Goal: Use online tool/utility: Utilize a website feature to perform a specific function

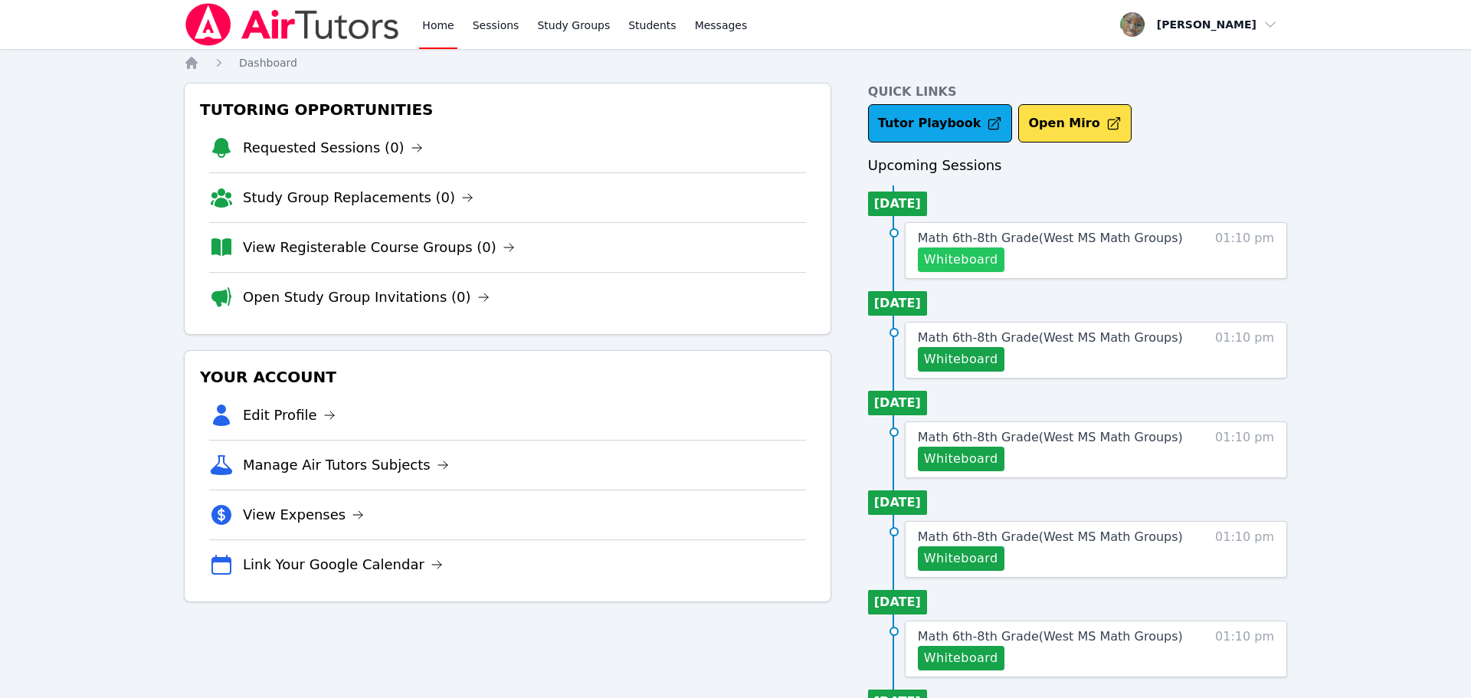
click at [961, 267] on button "Whiteboard" at bounding box center [961, 259] width 87 height 25
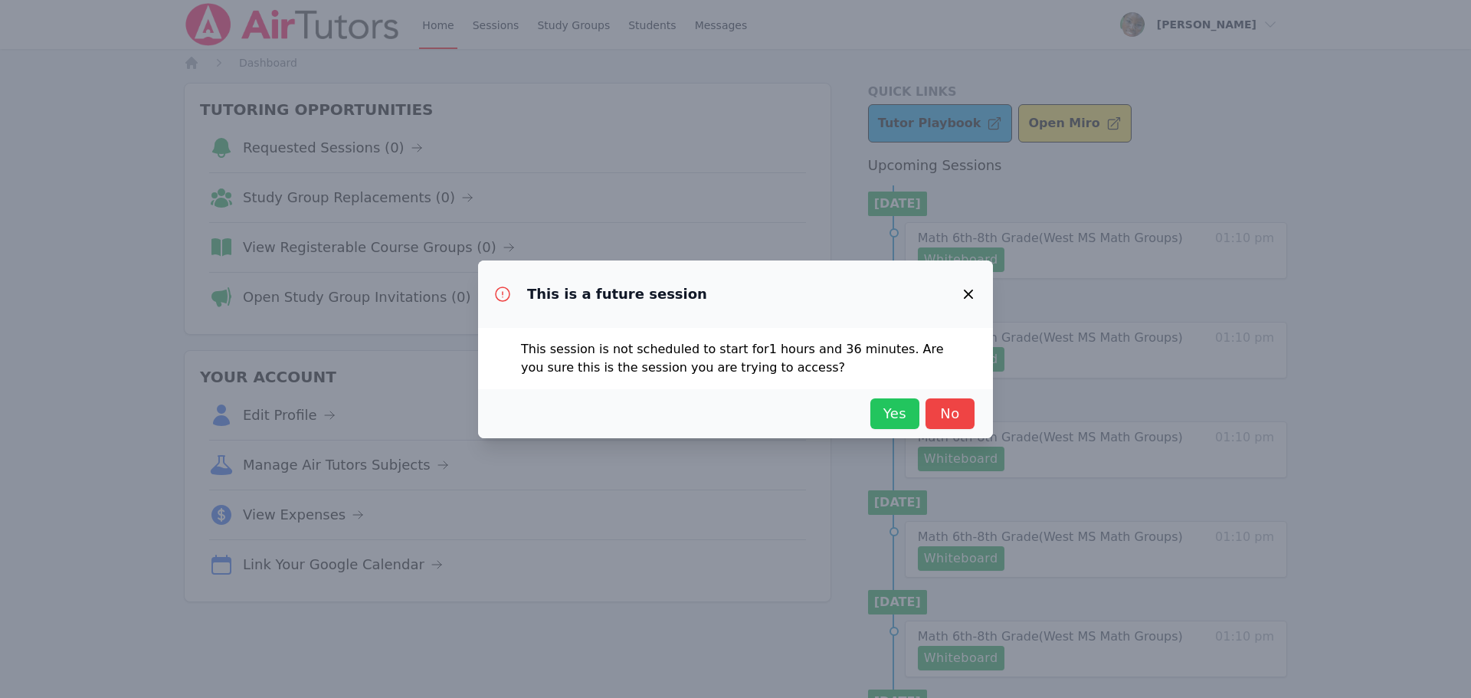
click at [898, 419] on span "Yes" at bounding box center [895, 413] width 34 height 21
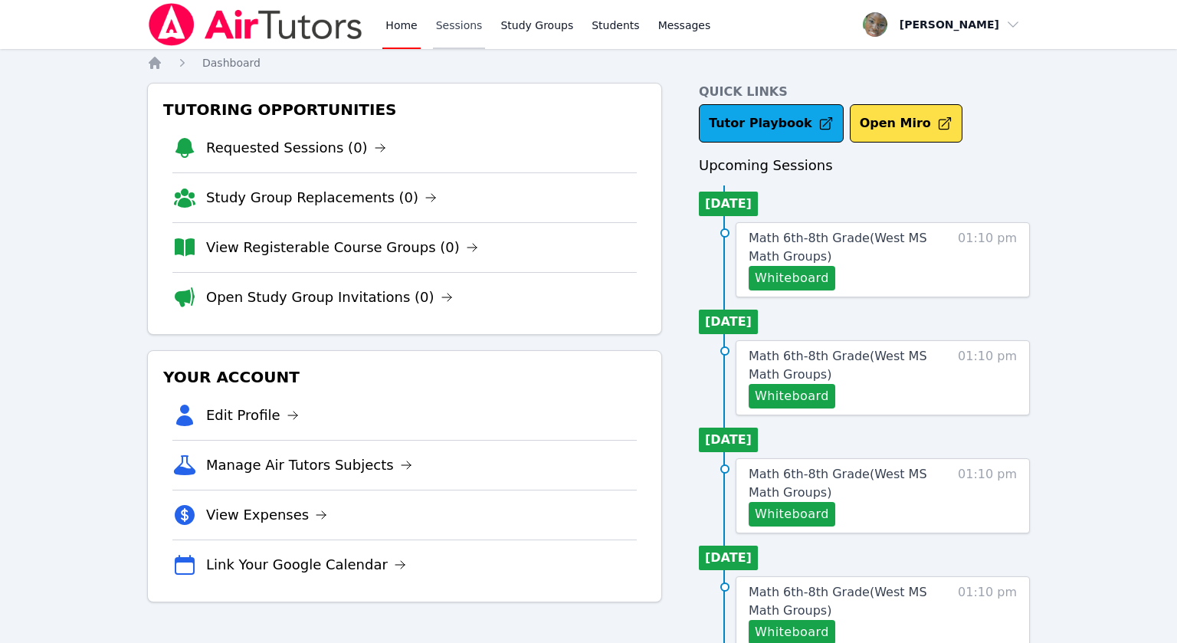
click at [440, 31] on link "Sessions" at bounding box center [459, 24] width 53 height 49
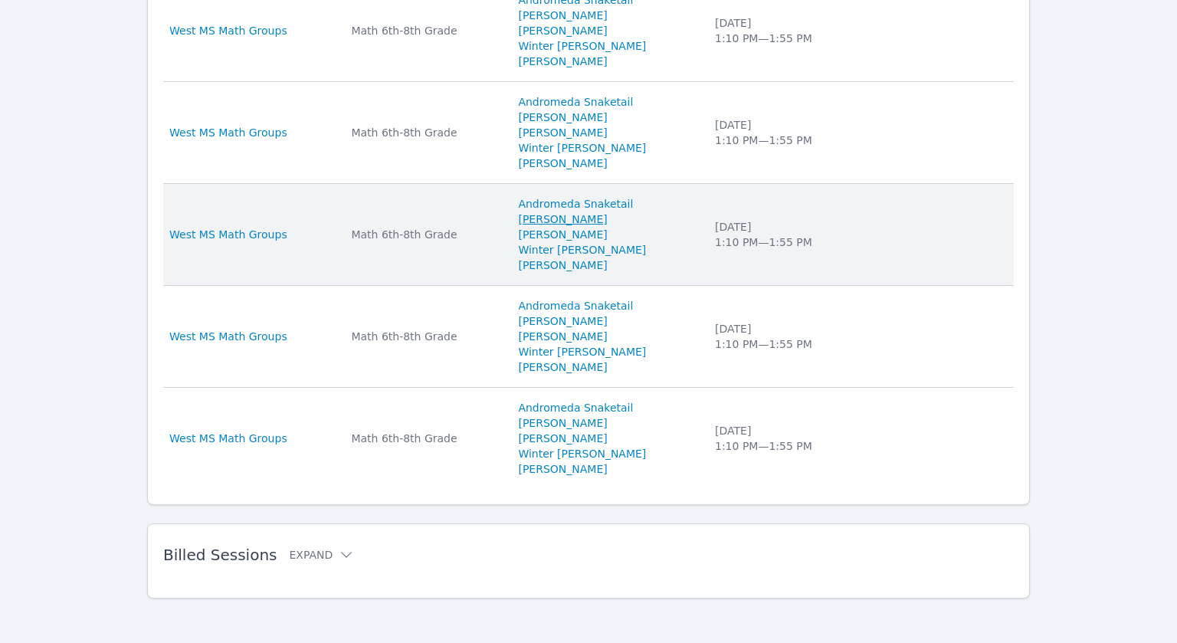
scroll to position [1088, 0]
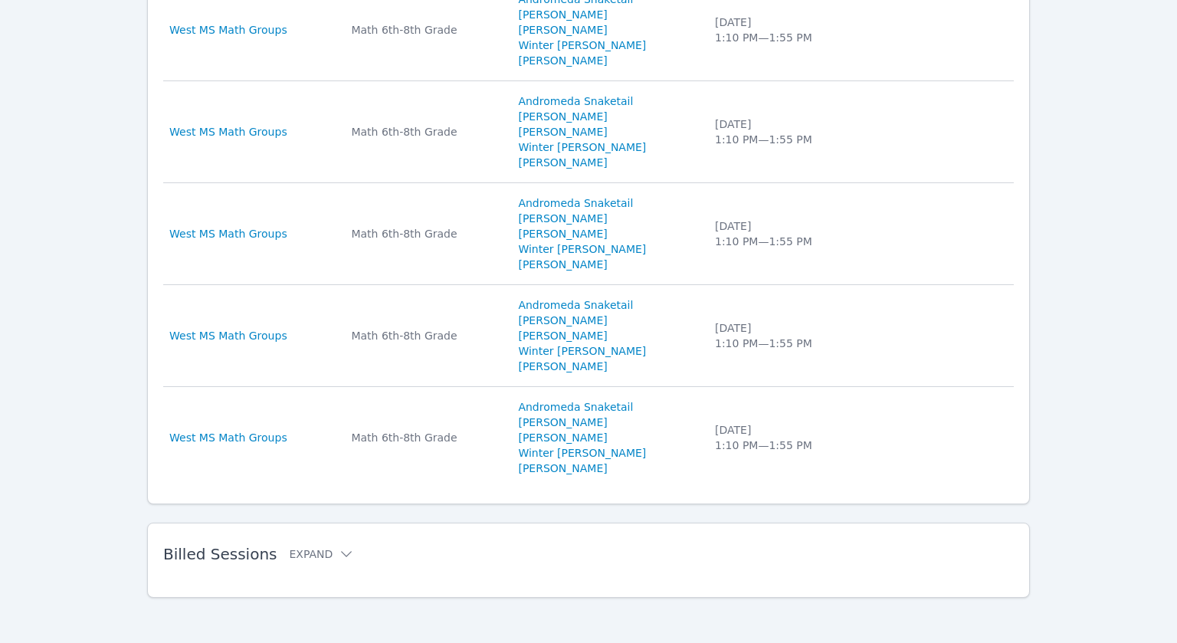
click at [243, 552] on span "Billed Sessions" at bounding box center [219, 554] width 113 height 18
click at [323, 551] on button "Expand" at bounding box center [321, 553] width 65 height 15
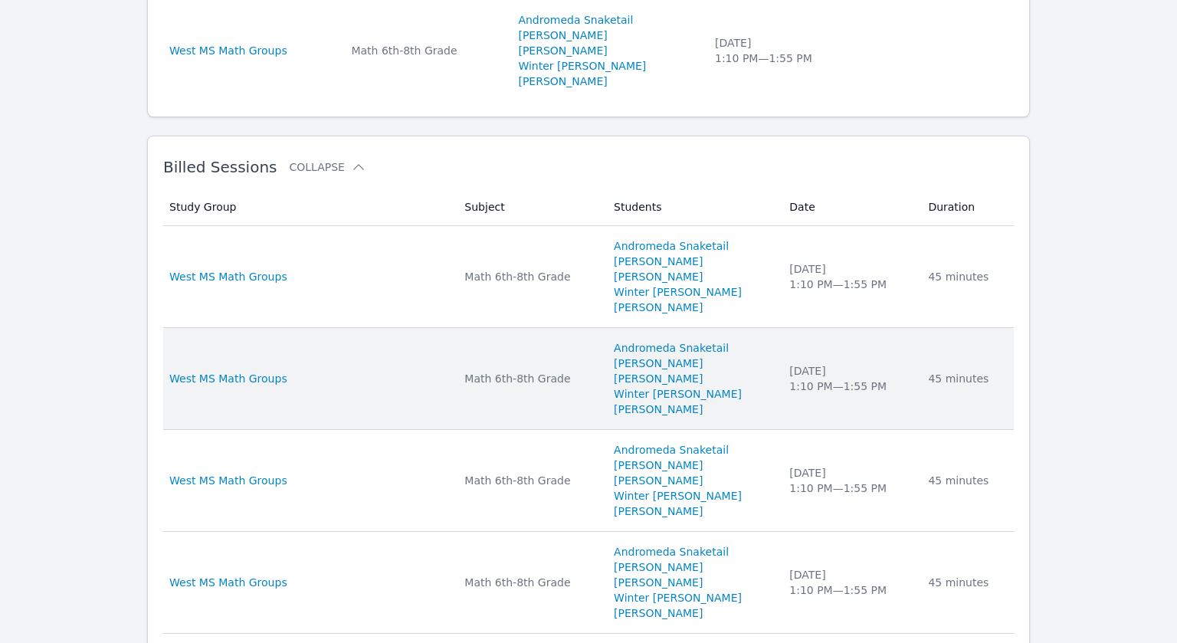
scroll to position [1476, 0]
click at [496, 379] on div "Math 6th-8th Grade" at bounding box center [529, 376] width 131 height 15
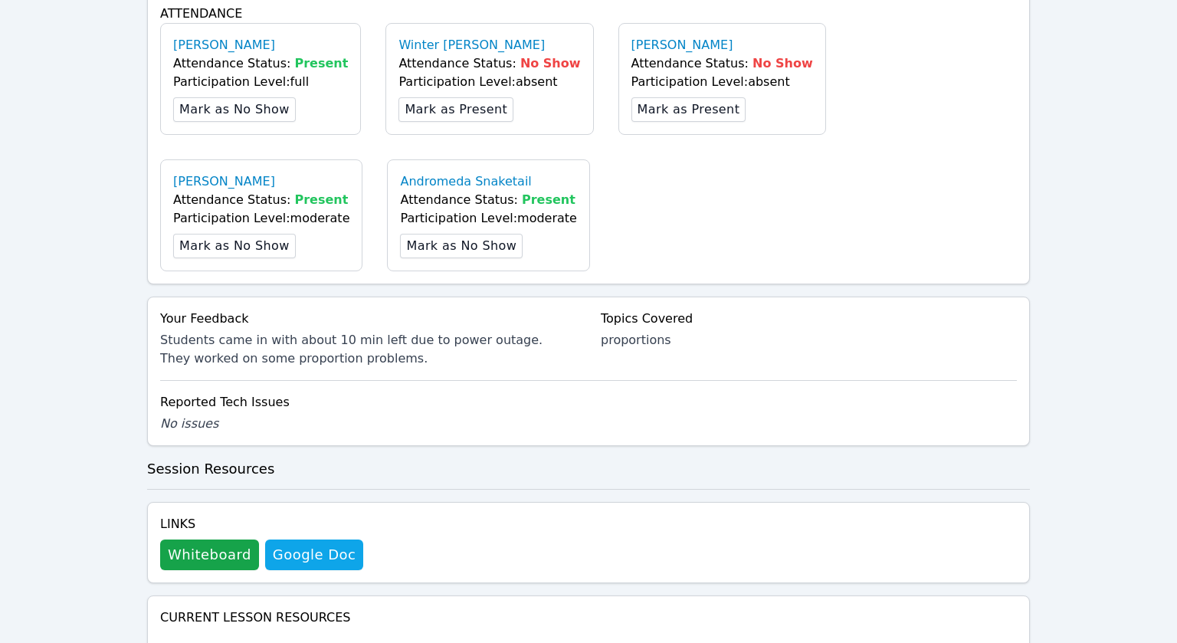
scroll to position [772, 0]
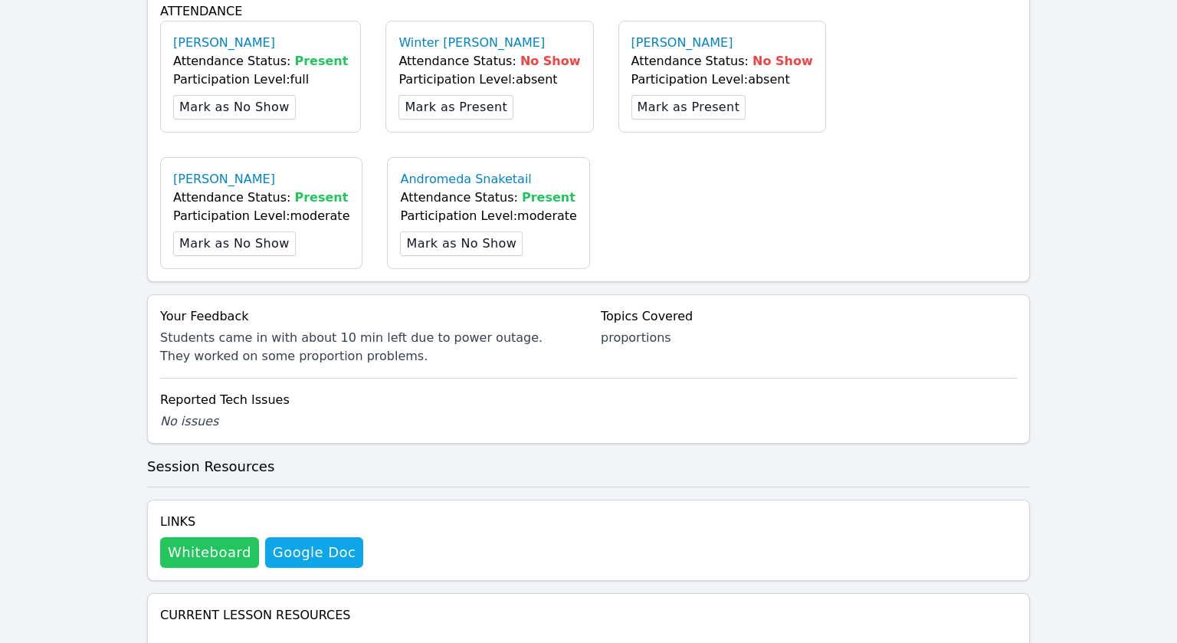
click at [191, 537] on button "Whiteboard" at bounding box center [209, 552] width 99 height 31
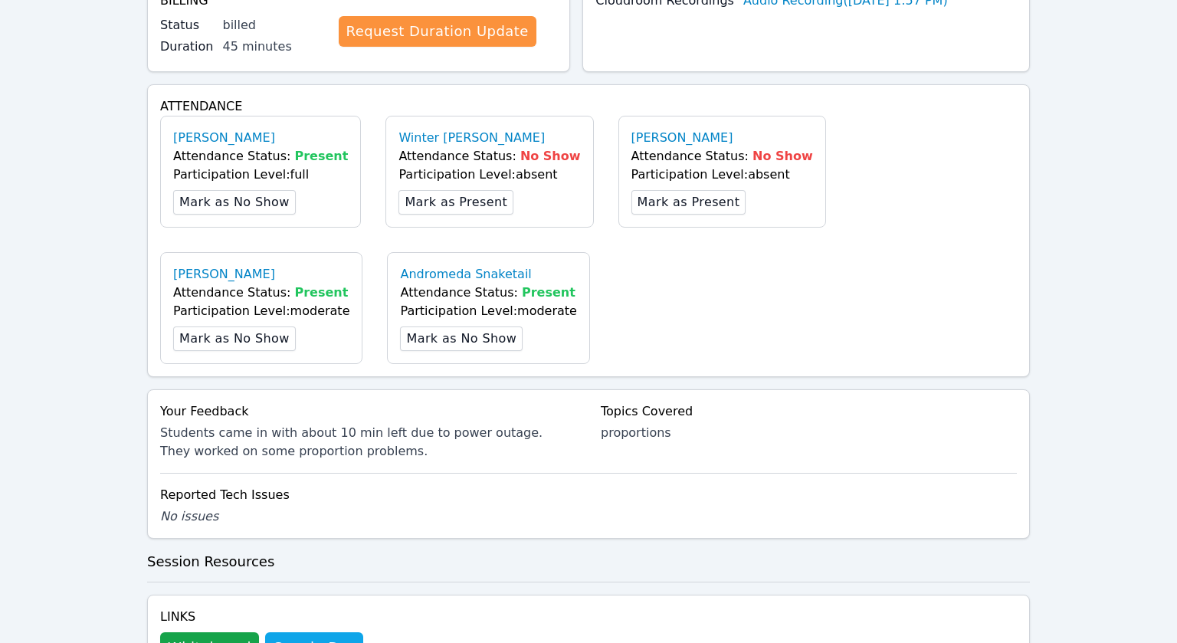
scroll to position [1088, 0]
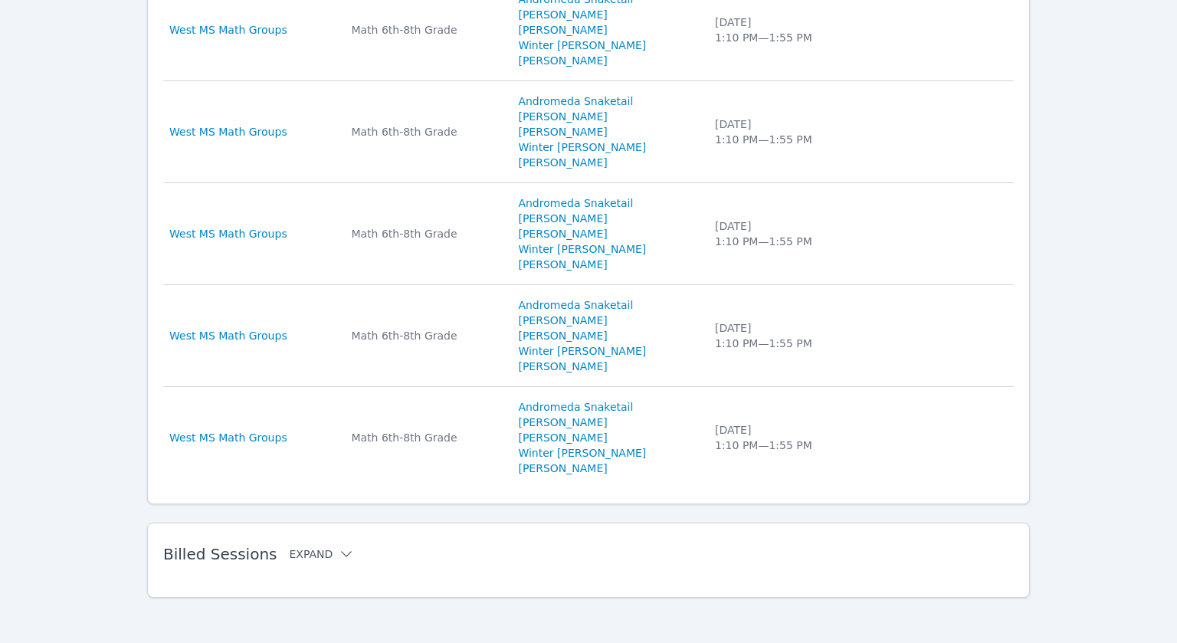
click at [340, 551] on icon at bounding box center [346, 553] width 15 height 15
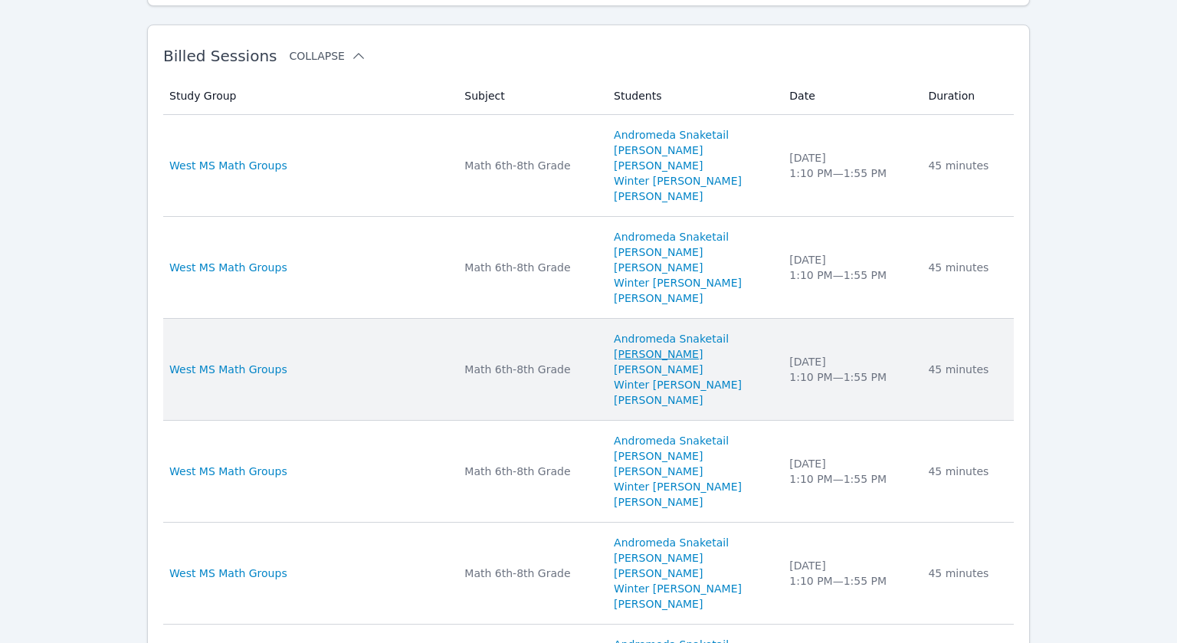
scroll to position [1588, 0]
click at [409, 385] on td "Study Group West MS Math Groups" at bounding box center [309, 367] width 292 height 102
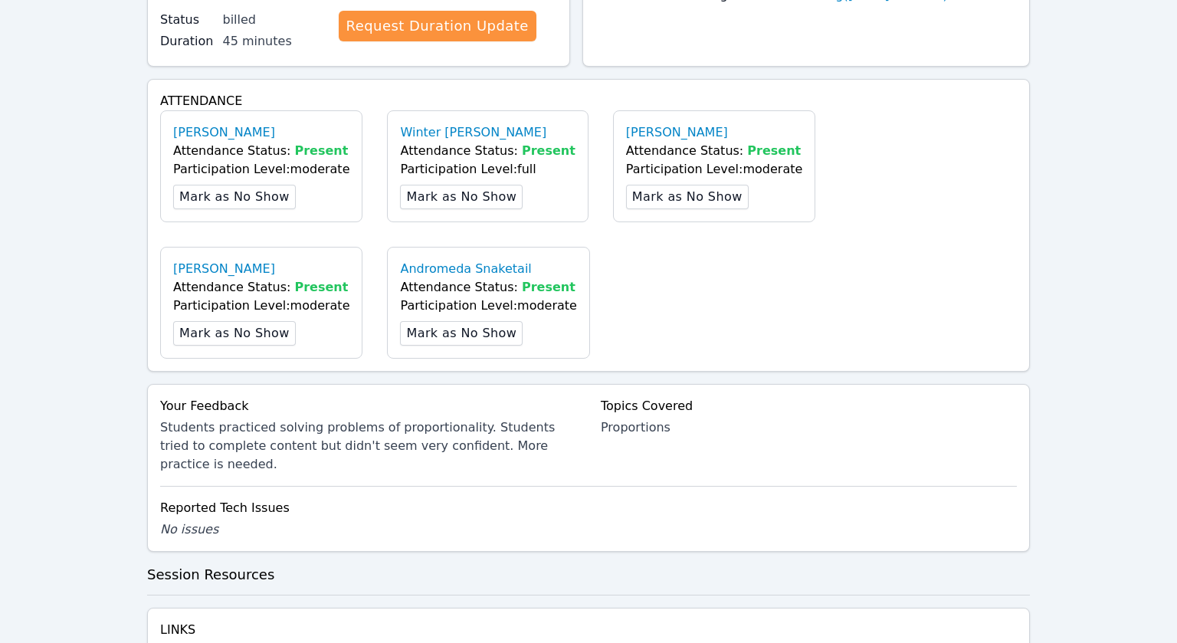
scroll to position [1001, 0]
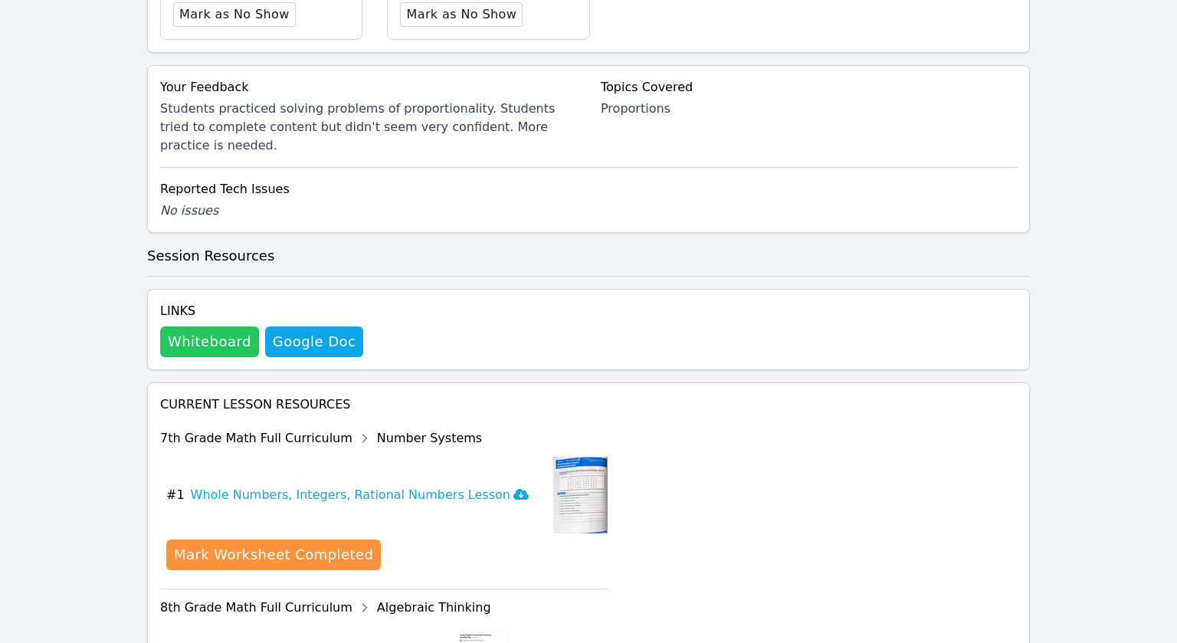
click at [194, 326] on button "Whiteboard" at bounding box center [209, 341] width 99 height 31
